Goal: Task Accomplishment & Management: Manage account settings

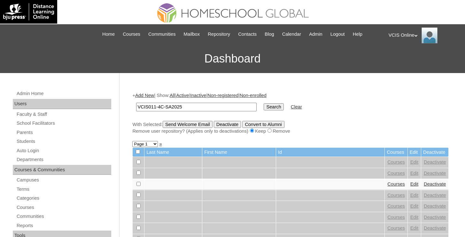
type input "VCIS011-4C-SA2025"
click at [265, 110] on input "Search" at bounding box center [274, 107] width 20 height 7
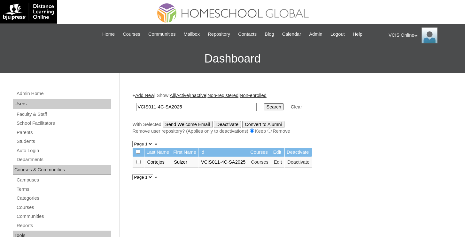
click at [282, 163] on link "Edit" at bounding box center [278, 162] width 8 height 5
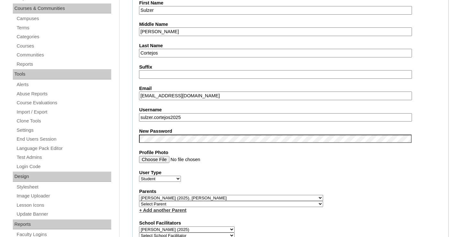
scroll to position [174, 0]
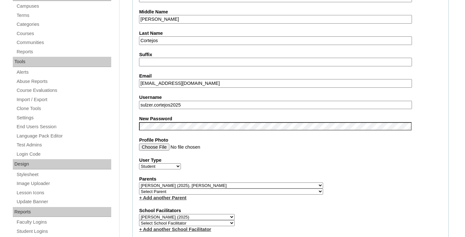
click at [192, 104] on input "sulzer.cortejos2025" at bounding box center [275, 105] width 273 height 9
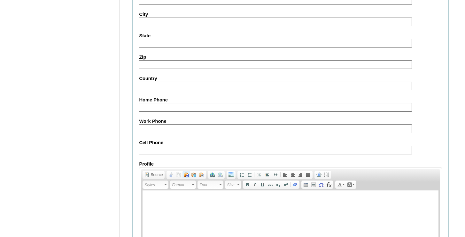
scroll to position [742, 0]
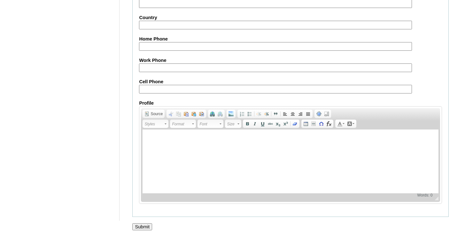
click at [152, 226] on input "Submit" at bounding box center [142, 227] width 20 height 7
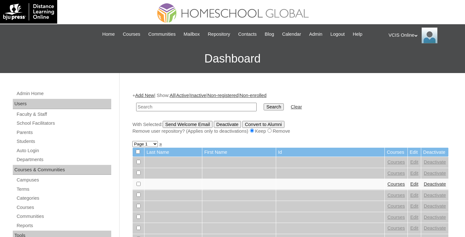
click at [404, 38] on div "VCIS Online My Profile My Settings Logout" at bounding box center [424, 35] width 70 height 16
drag, startPoint x: 398, startPoint y: 61, endPoint x: 372, endPoint y: 53, distance: 27.9
click at [398, 61] on span "Logout" at bounding box center [400, 60] width 13 height 5
